Goal: Find contact information: Find contact information

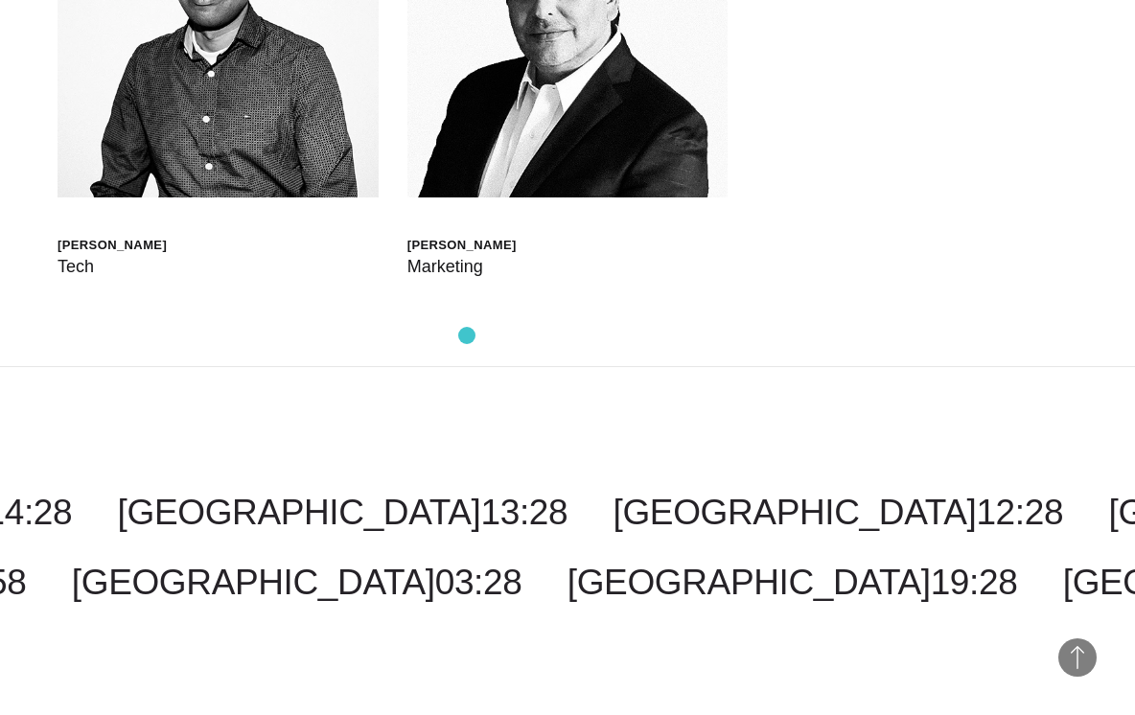
scroll to position [6123, 0]
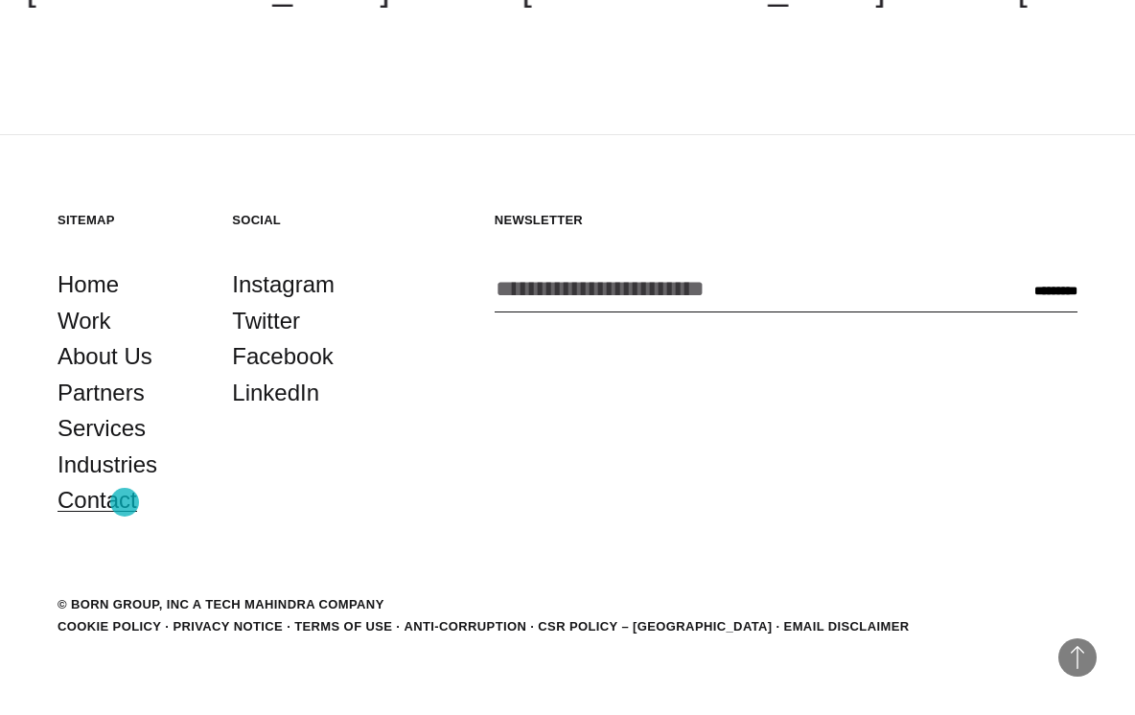
click at [125, 502] on link "Contact" at bounding box center [98, 500] width 80 height 36
